Goal: Task Accomplishment & Management: Complete application form

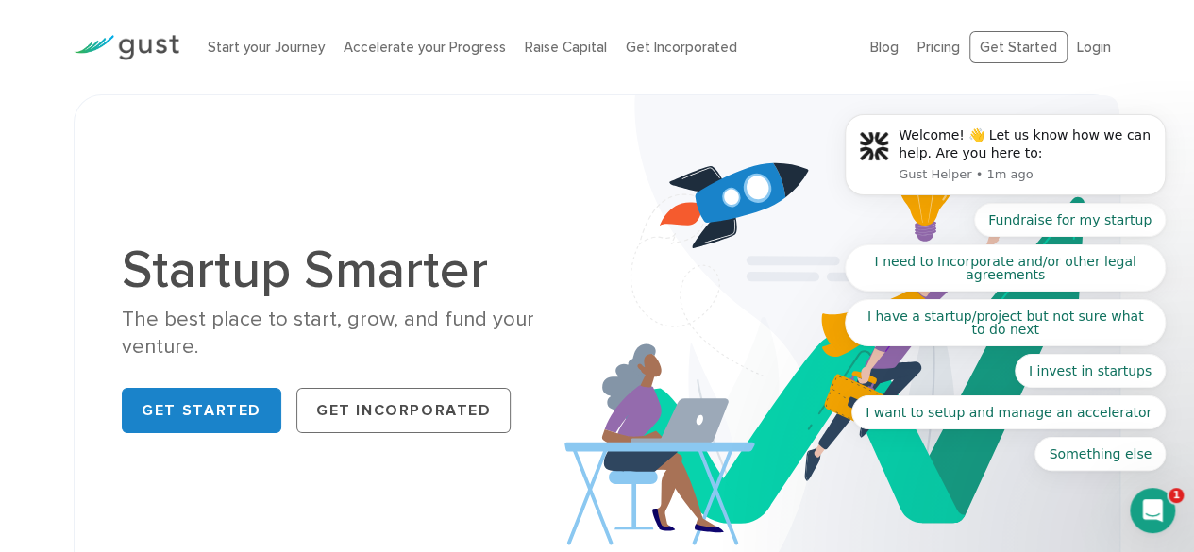
click at [872, 47] on body "Welcome! 👋 Let us know how we can help. Are you here to: Gust Helper • 1m ago F…" at bounding box center [1005, 163] width 363 height 661
click at [269, 48] on link "Start your Journey" at bounding box center [266, 47] width 117 height 17
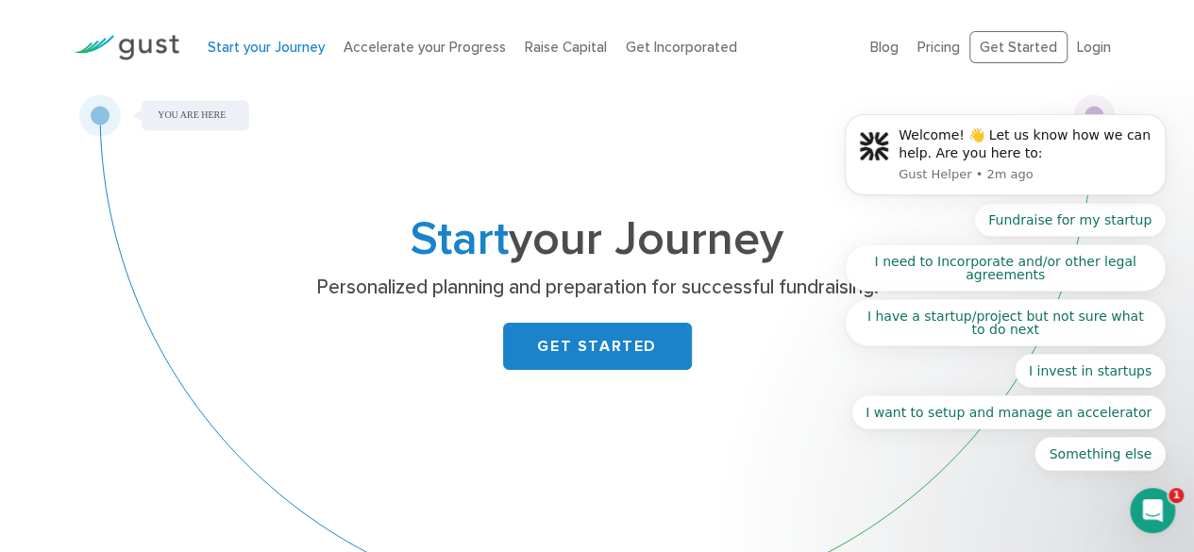
click at [299, 48] on link "Start your Journey" at bounding box center [266, 47] width 117 height 17
click at [646, 354] on link "GET STARTED" at bounding box center [597, 346] width 189 height 47
